Goal: Task Accomplishment & Management: Manage account settings

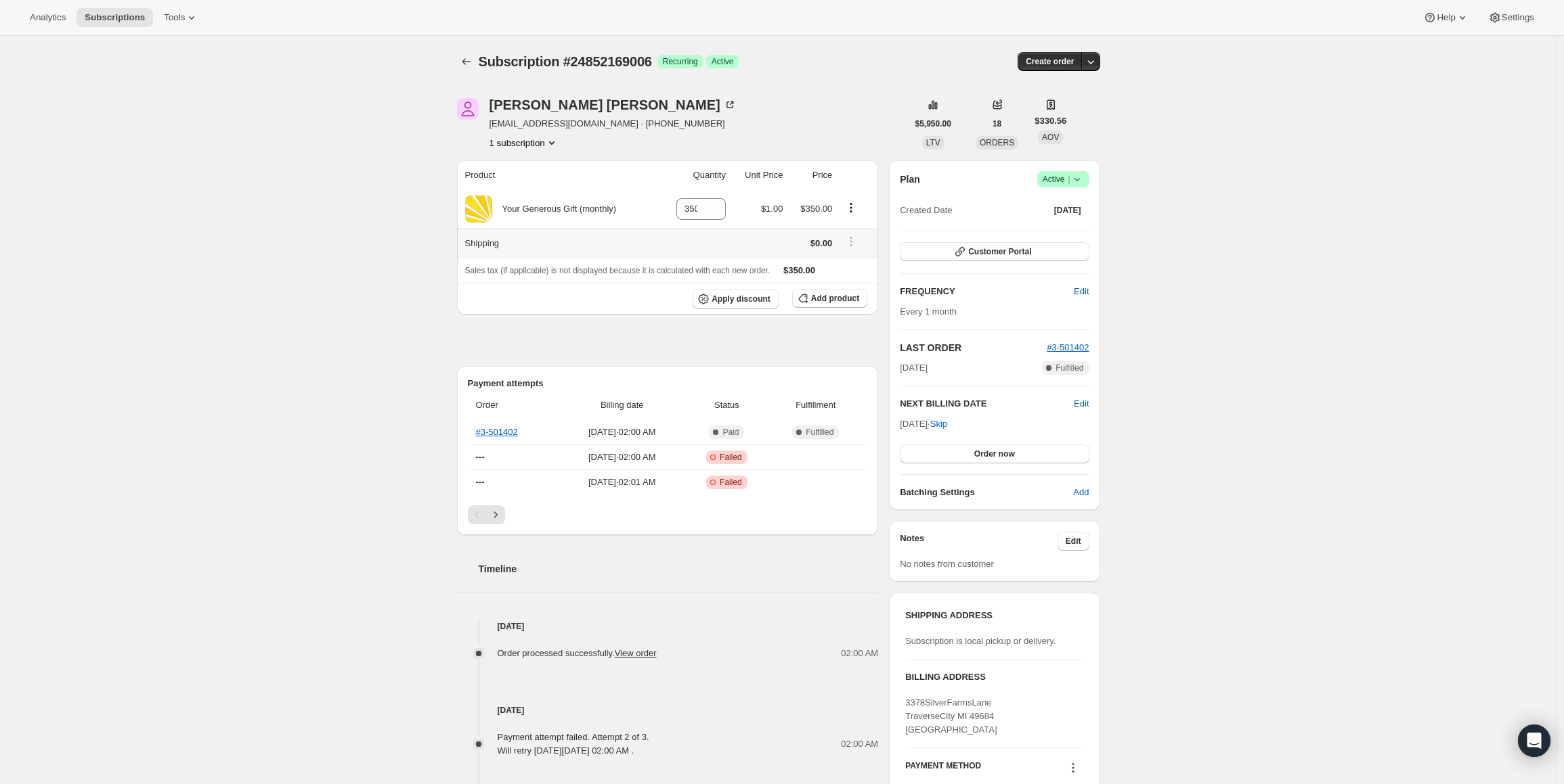
scroll to position [135, 0]
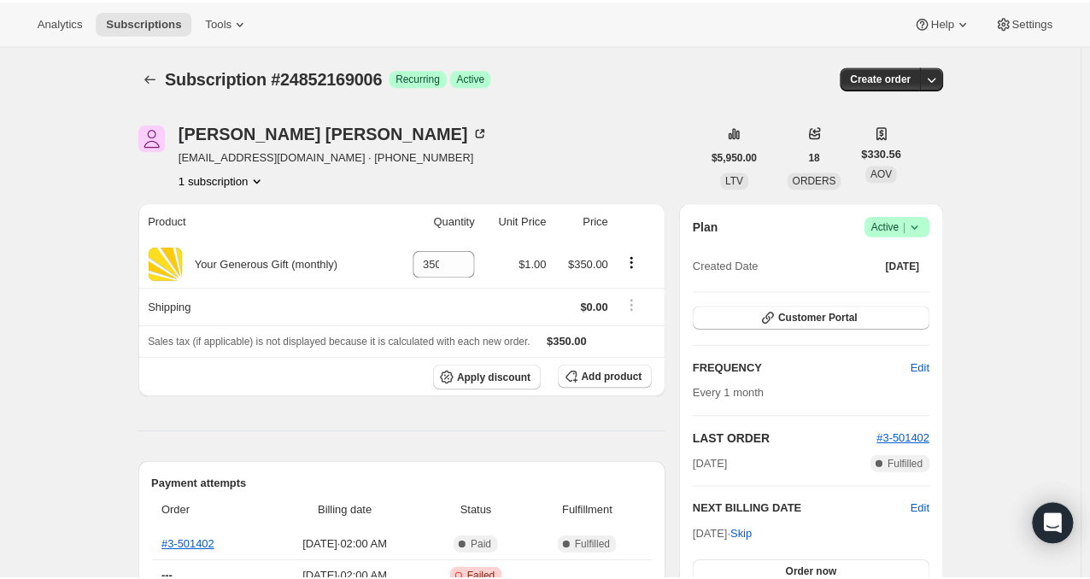
scroll to position [171, 0]
